Goal: Task Accomplishment & Management: Manage account settings

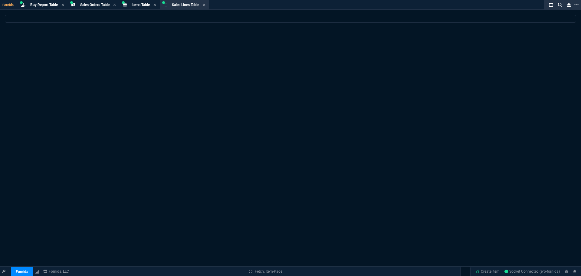
select select "9: OCAM"
select select
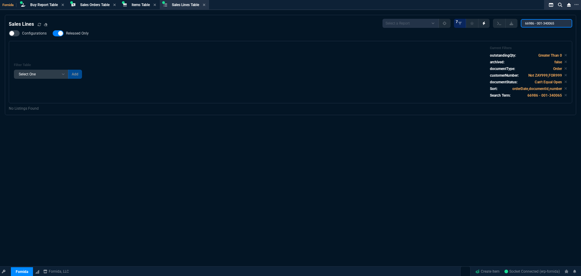
click at [545, 24] on input "66986 - 001-340065" at bounding box center [546, 23] width 51 height 8
type input "R2M"
click at [6, 6] on span "Fornida" at bounding box center [9, 5] width 14 height 4
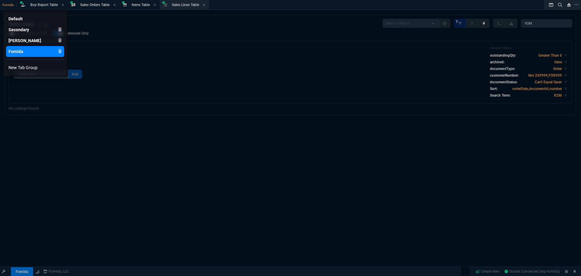
click at [20, 49] on div "Fornida" at bounding box center [15, 51] width 15 height 6
click at [539, 25] on div at bounding box center [290, 138] width 581 height 276
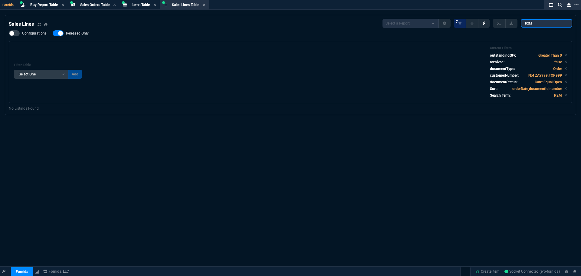
click at [539, 25] on input "R2M" at bounding box center [546, 23] width 51 height 8
click at [138, 5] on span "Items Table" at bounding box center [141, 5] width 18 height 4
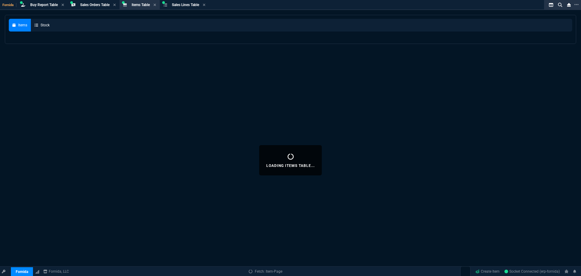
select select
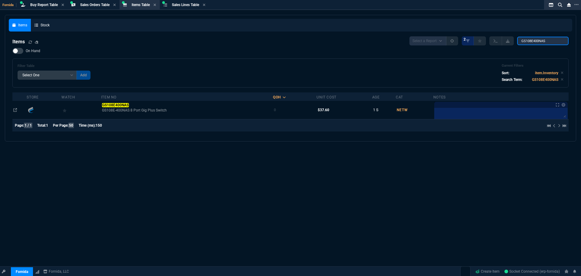
click at [535, 44] on input "GS108E400NAS" at bounding box center [542, 41] width 51 height 8
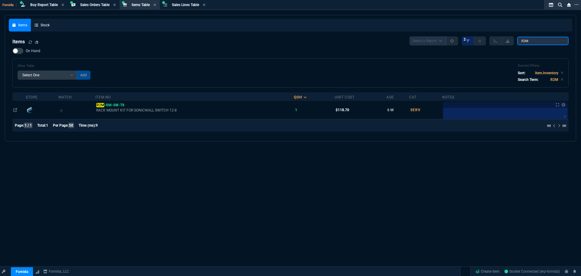
click at [541, 40] on input "R2M" at bounding box center [542, 41] width 51 height 8
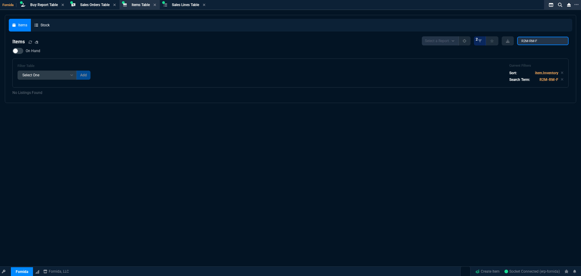
click at [541, 42] on input "R2M-RM-F" at bounding box center [542, 41] width 51 height 8
paste input "226974471153"
type input "226974471153"
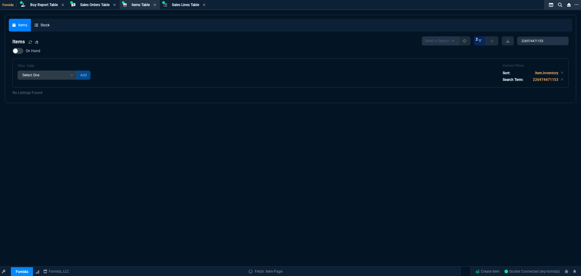
click at [32, 50] on span "On Hand" at bounding box center [33, 50] width 15 height 5
click at [12, 51] on input "On Hand" at bounding box center [12, 51] width 0 height 0
click at [32, 50] on span "On Hand" at bounding box center [33, 50] width 15 height 5
click at [12, 51] on input "On Hand" at bounding box center [12, 51] width 0 height 0
checkbox input "false"
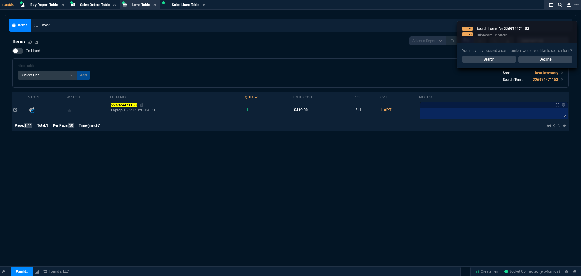
click at [123, 104] on mark "226974471153" at bounding box center [124, 105] width 26 height 4
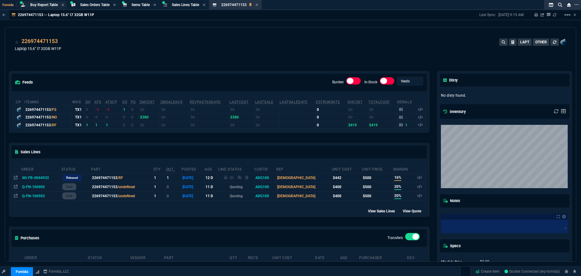
click at [55, 5] on span "Buy Report Table" at bounding box center [44, 5] width 28 height 4
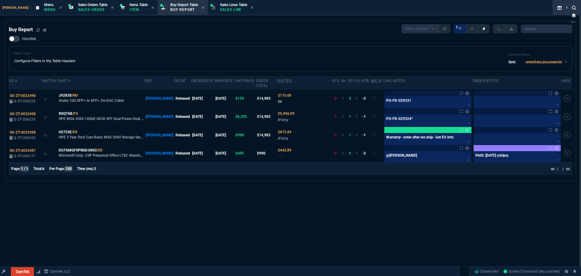
select select "9: OCAM"
click at [175, 45] on div "Handled Filter Table Configure Filters in the Table Headers Current Filters Sor…" at bounding box center [291, 53] width 564 height 35
click at [111, 57] on div "Filter Table Configure Filters in the Table Headers Current Filters Sort: order…" at bounding box center [291, 58] width 554 height 15
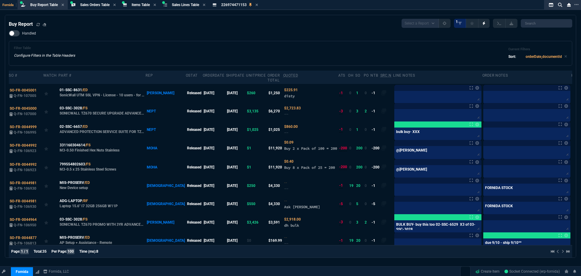
select select "9: OCAM"
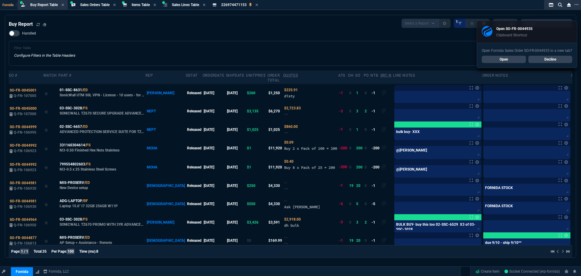
click at [512, 55] on div "Open Fornida Sales Order SO-FR-0044935 in a new tab? Open Decline" at bounding box center [527, 55] width 100 height 25
click at [511, 59] on link "Open" at bounding box center [504, 59] width 44 height 7
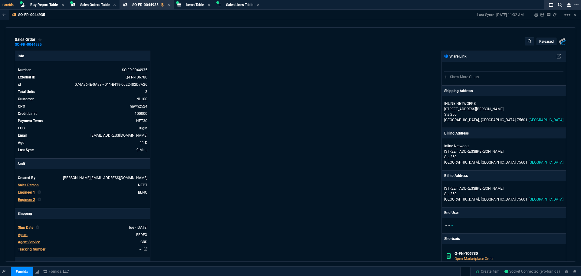
click at [354, 94] on div "Fornida, LLC 2609 Technology Dr Suite 300 Plano, TX 75074 Share Link Show More …" at bounding box center [429, 223] width 276 height 345
click at [545, 42] on p "Released" at bounding box center [547, 41] width 15 height 5
click at [534, 53] on button "radio_button_checked Released" at bounding box center [524, 53] width 54 height 15
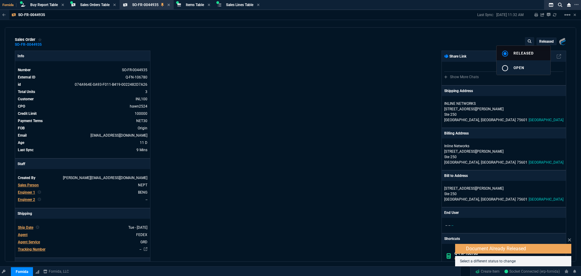
click at [519, 67] on span "Open" at bounding box center [519, 68] width 11 height 4
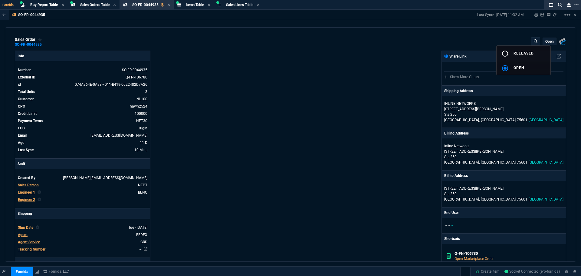
click at [412, 192] on div at bounding box center [290, 138] width 581 height 276
click at [546, 42] on p "Open" at bounding box center [550, 41] width 8 height 5
click at [532, 55] on span "Released" at bounding box center [524, 53] width 20 height 4
click at [380, 111] on div at bounding box center [290, 138] width 581 height 276
click at [541, 42] on p "Released" at bounding box center [547, 41] width 15 height 5
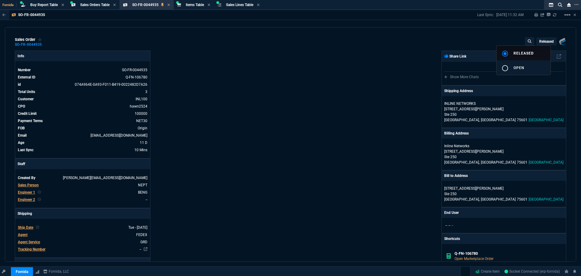
click at [502, 67] on mat-icon "radio_button_unchecked" at bounding box center [505, 67] width 7 height 7
click at [554, 16] on div at bounding box center [290, 138] width 581 height 276
click at [554, 16] on icon at bounding box center [554, 14] width 3 height 3
click at [554, 42] on div "Open" at bounding box center [548, 41] width 35 height 8
click at [549, 43] on p "Open" at bounding box center [550, 41] width 8 height 5
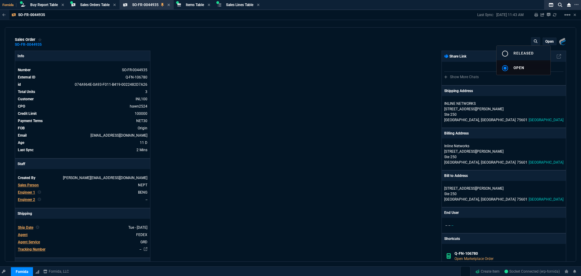
click at [528, 55] on span "Released" at bounding box center [524, 53] width 20 height 4
click at [554, 16] on div at bounding box center [290, 138] width 581 height 276
click at [554, 16] on icon at bounding box center [554, 14] width 3 height 3
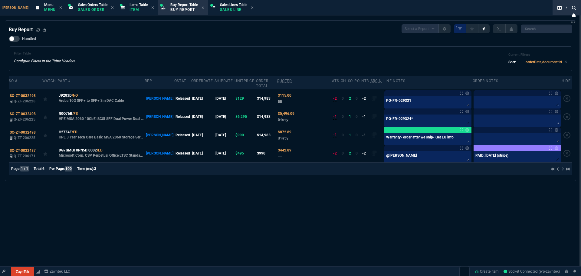
select select "9: OCAM"
